Goal: Transaction & Acquisition: Purchase product/service

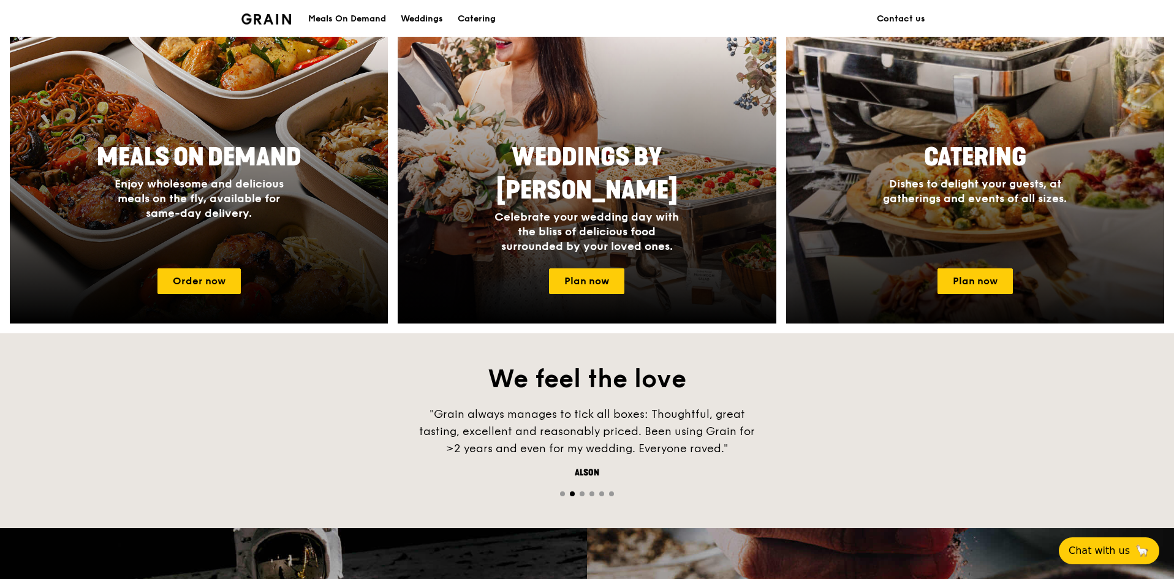
scroll to position [552, 0]
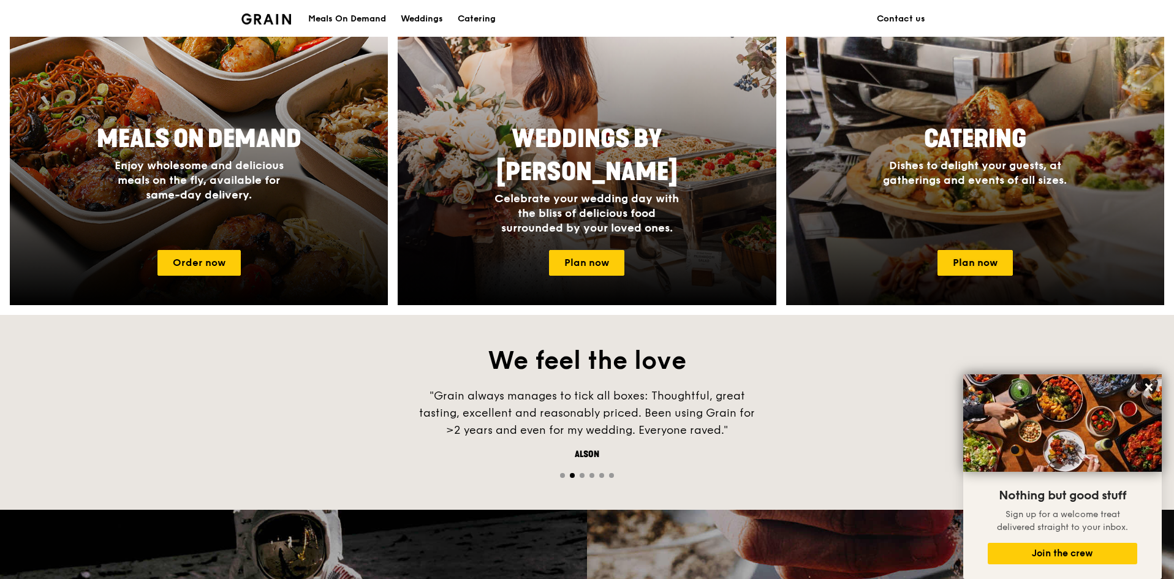
click at [983, 210] on div "Catering Dishes to delight your guests, at gatherings and events of all sizes." at bounding box center [975, 179] width 378 height 123
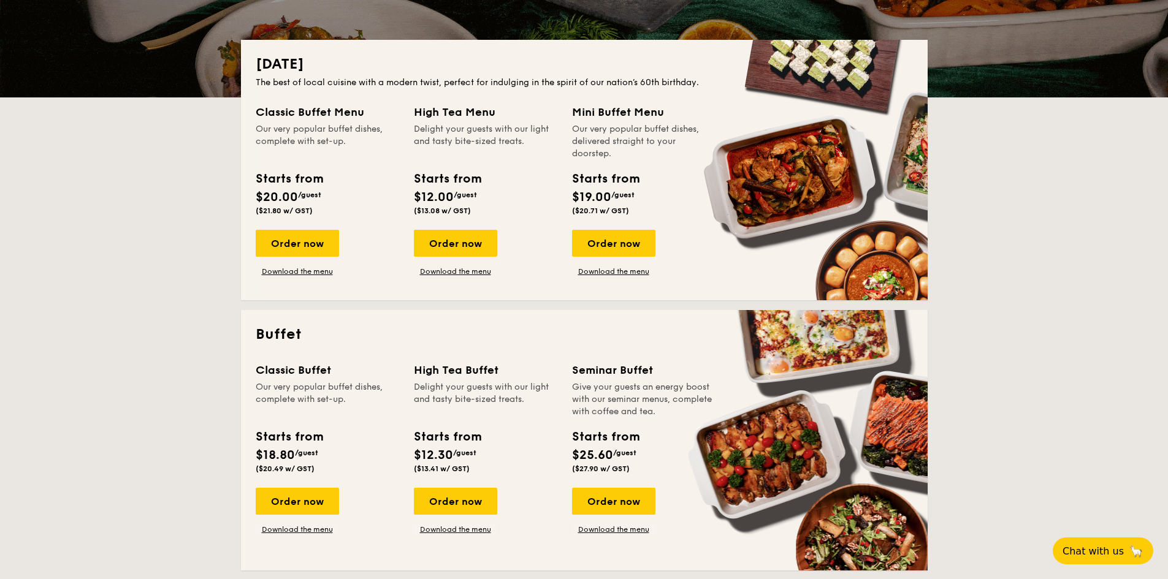
scroll to position [245, 0]
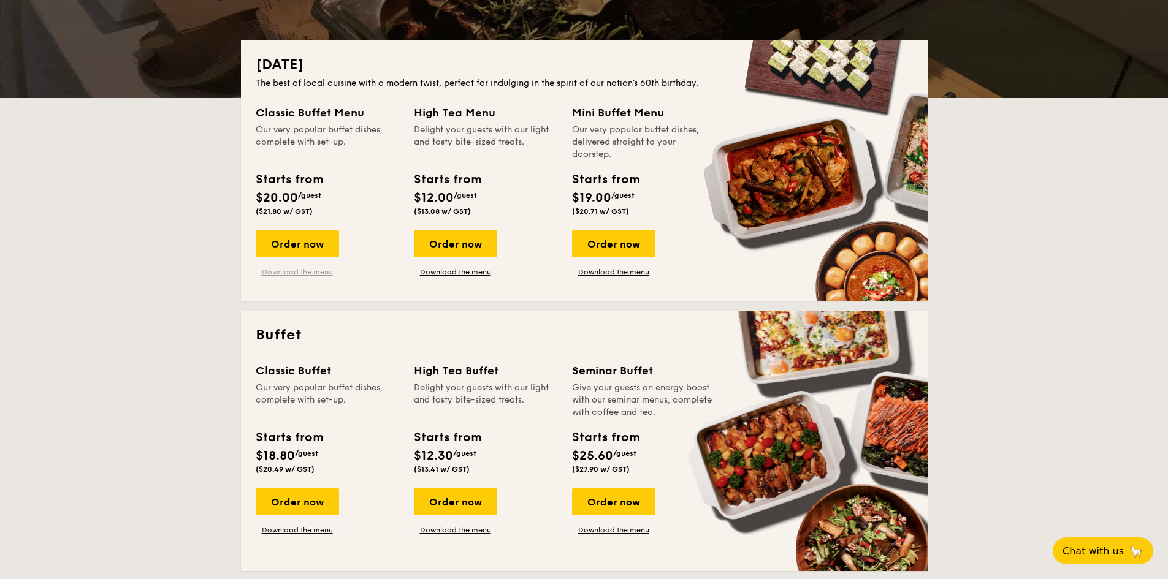
click at [293, 270] on link "Download the menu" at bounding box center [297, 272] width 83 height 10
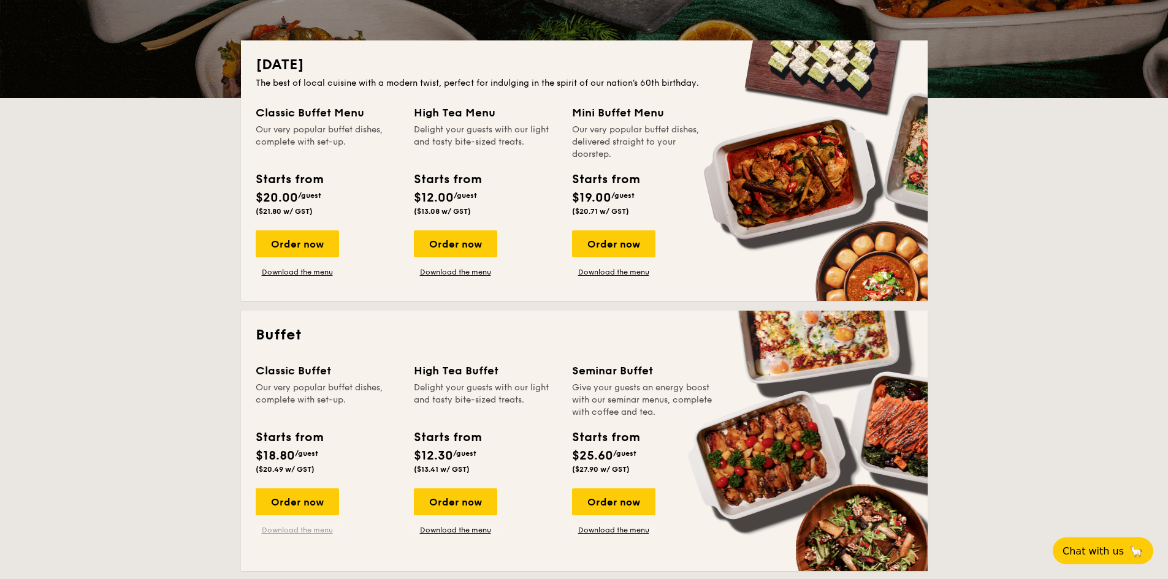
click at [307, 526] on link "Download the menu" at bounding box center [297, 530] width 83 height 10
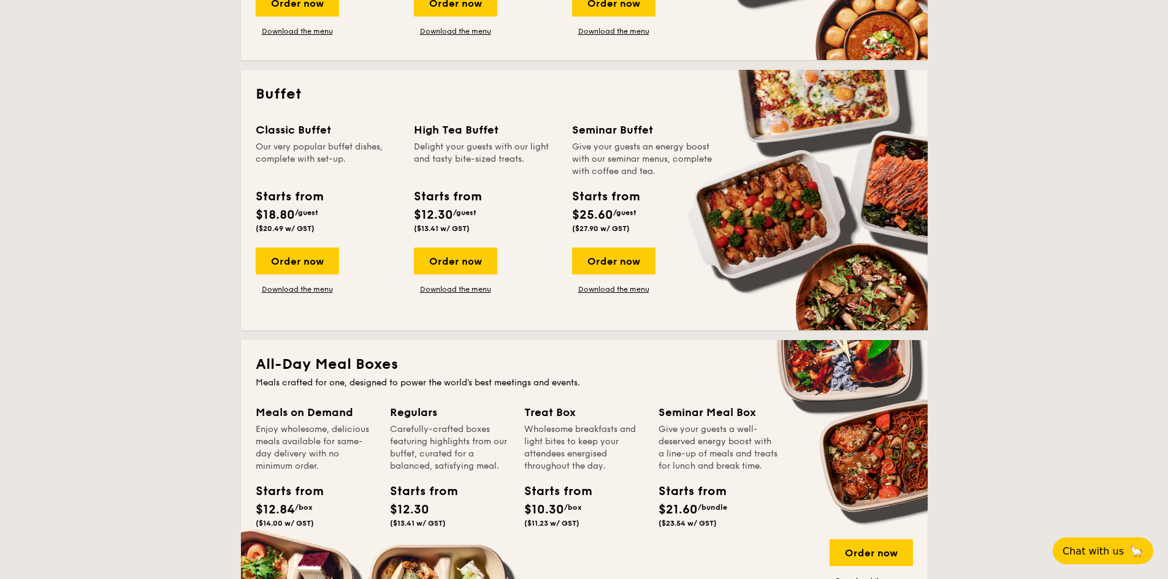
scroll to position [490, 0]
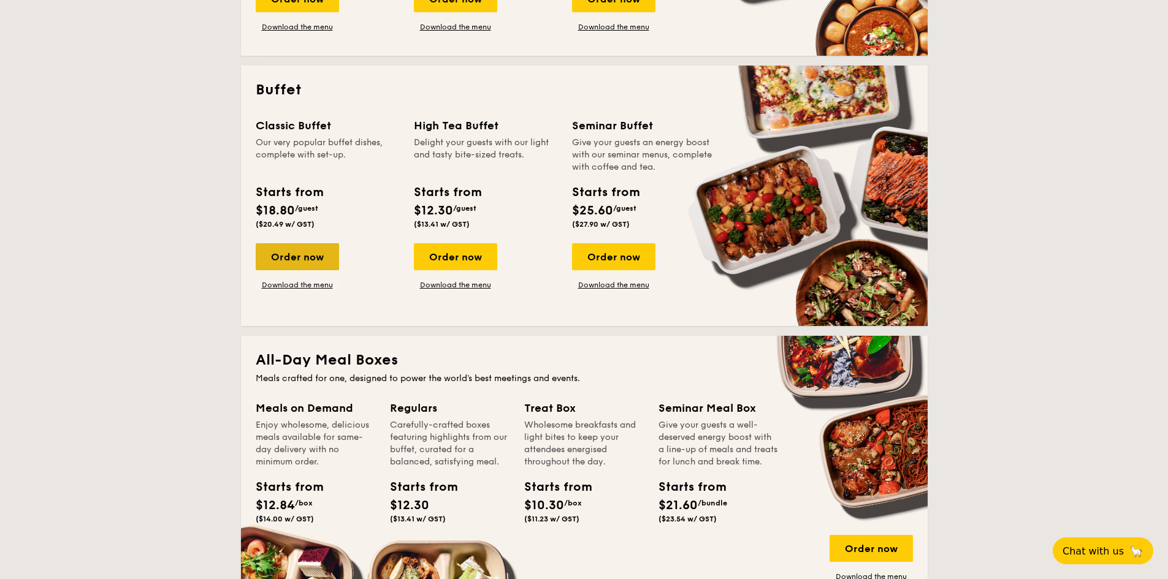
click at [311, 262] on div "Order now" at bounding box center [297, 256] width 83 height 27
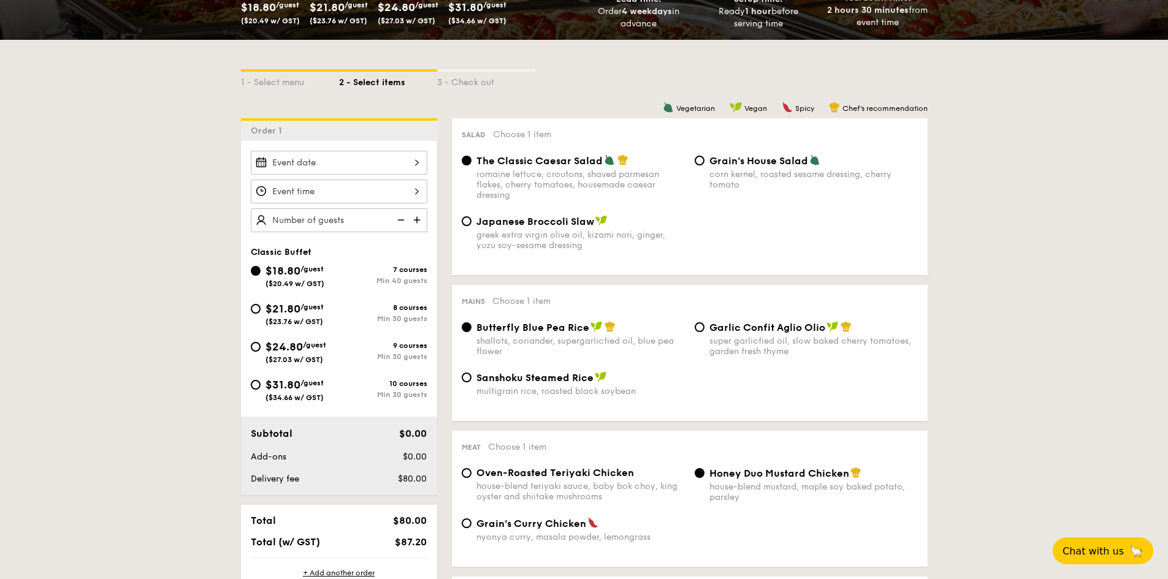
scroll to position [306, 0]
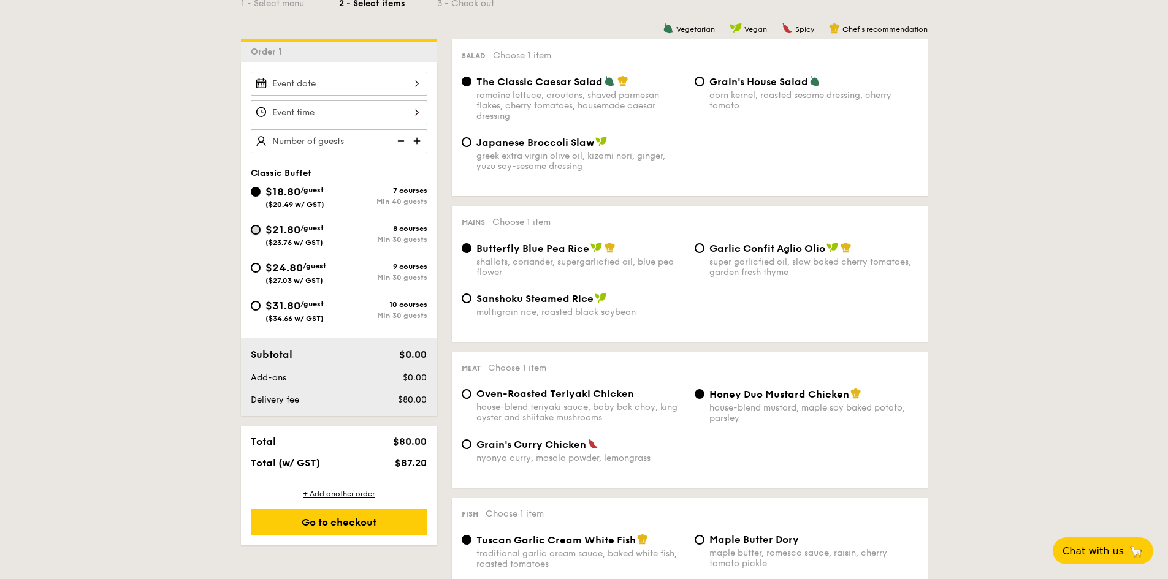
click at [251, 231] on input "$21.80 /guest ($23.76 w/ GST) 8 courses Min 30 guests" at bounding box center [256, 230] width 10 height 10
radio input "true"
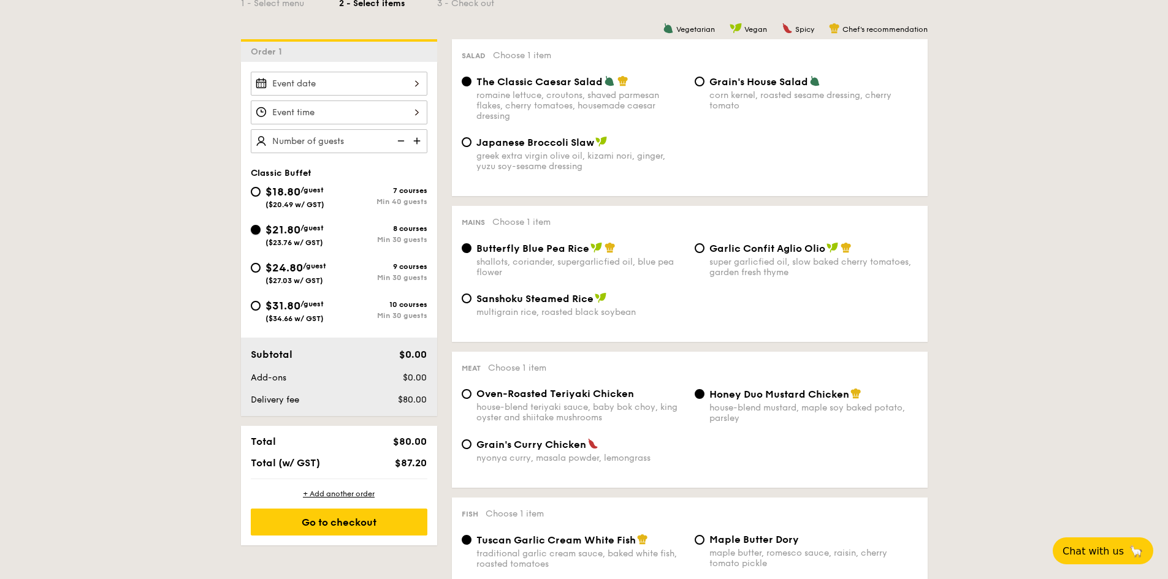
radio input "true"
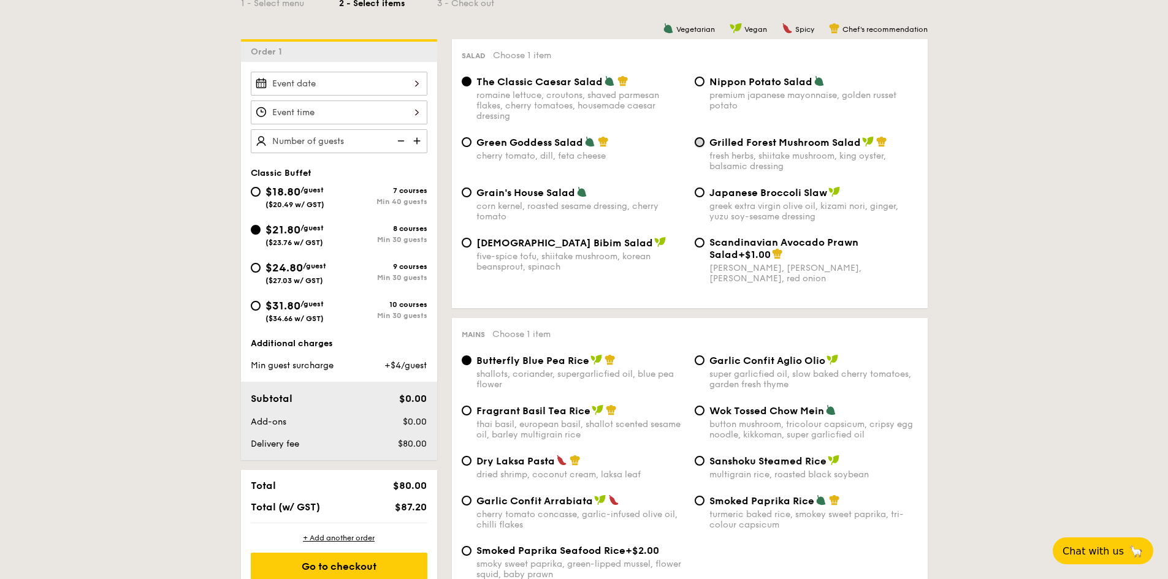
click at [699, 143] on input "Grilled Forest Mushroom Salad fresh herbs, shiitake mushroom, king oyster, bals…" at bounding box center [699, 142] width 10 height 10
radio input "true"
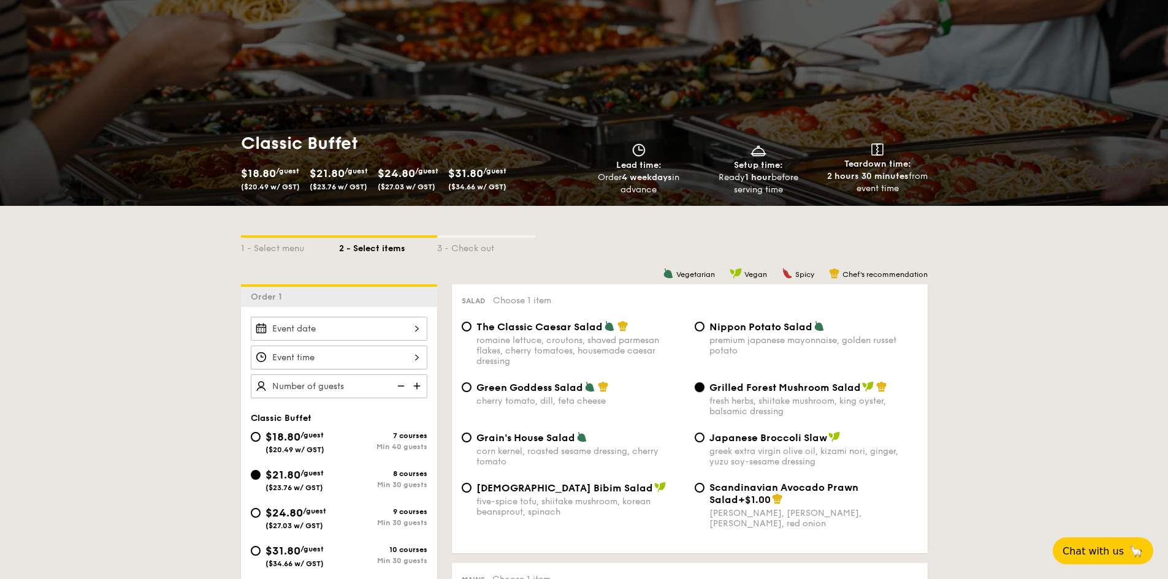
scroll to position [123, 0]
